Goal: Go to known website: Access a specific website the user already knows

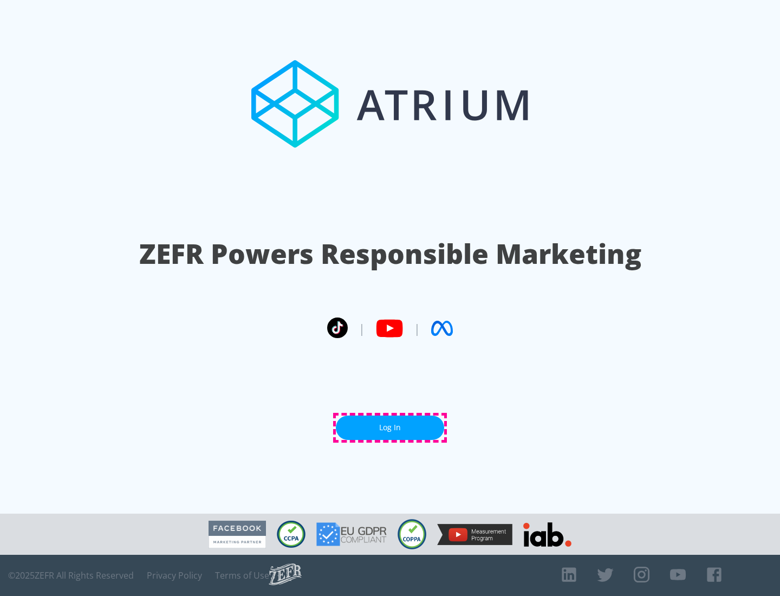
click at [390, 427] on link "Log In" at bounding box center [390, 427] width 108 height 24
